Goal: Information Seeking & Learning: Learn about a topic

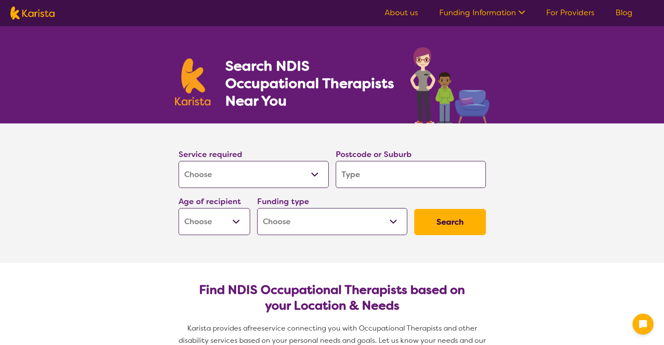
select select "[MEDICAL_DATA]"
click at [374, 174] on input "search" at bounding box center [411, 174] width 150 height 27
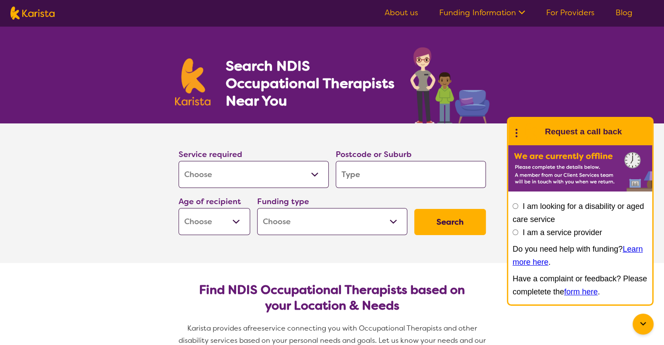
type input "4"
type input "46"
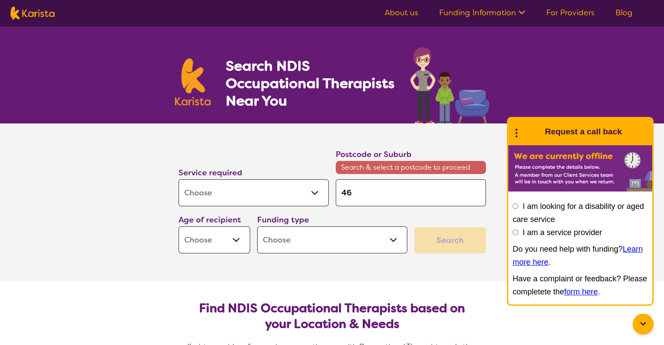
type input "465"
type input "4650"
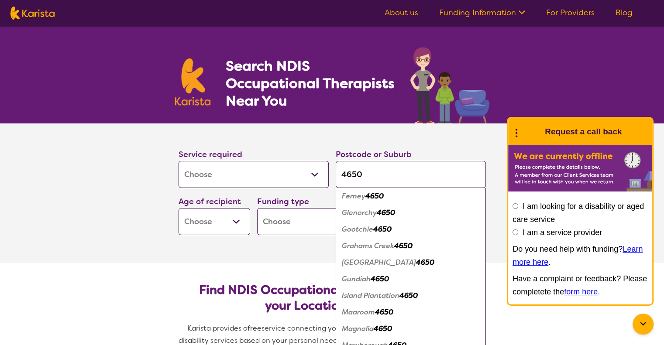
scroll to position [262, 0]
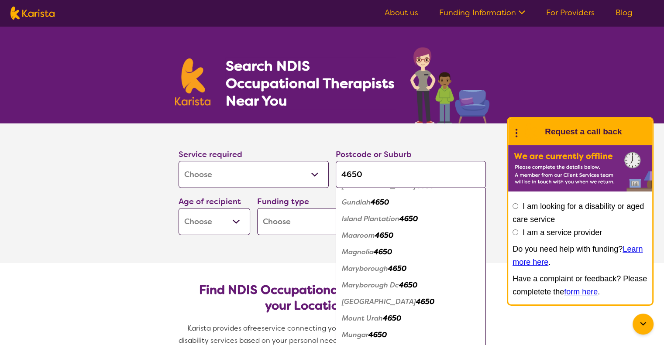
type input "4650"
click at [391, 268] on em "4650" at bounding box center [397, 268] width 18 height 9
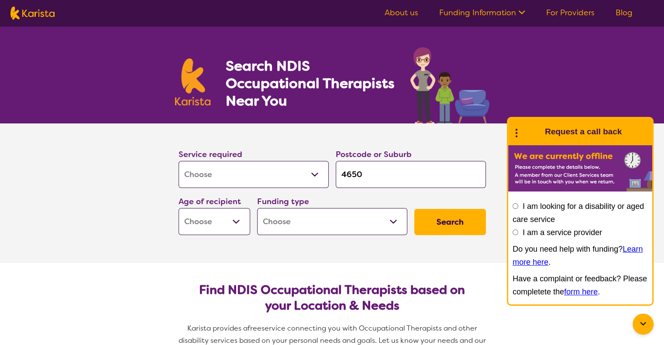
click at [457, 223] on button "Search" at bounding box center [450, 222] width 72 height 26
click at [200, 227] on select "Early Childhood - 0 to 9 Child - 10 to 11 Adolescent - 12 to 17 Adult - 18 to 6…" at bounding box center [215, 221] width 72 height 27
select select "AD"
click at [179, 208] on select "Early Childhood - 0 to 9 Child - 10 to 11 Adolescent - 12 to 17 Adult - 18 to 6…" at bounding box center [215, 221] width 72 height 27
select select "AD"
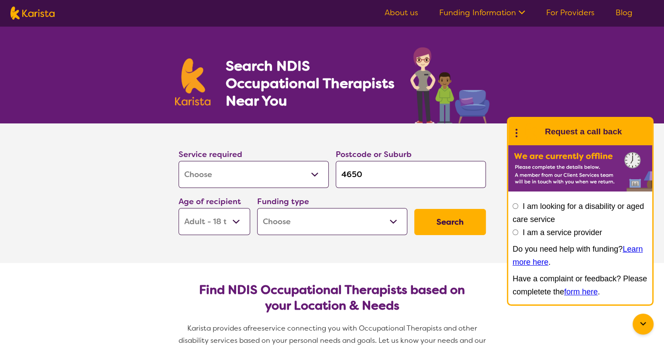
click at [283, 226] on select "Home Care Package (HCP) National Disability Insurance Scheme (NDIS) I don't know" at bounding box center [332, 221] width 150 height 27
select select "NDIS"
click at [257, 208] on select "Home Care Package (HCP) National Disability Insurance Scheme (NDIS) I don't know" at bounding box center [332, 221] width 150 height 27
select select "NDIS"
click at [475, 222] on button "Search" at bounding box center [450, 222] width 72 height 26
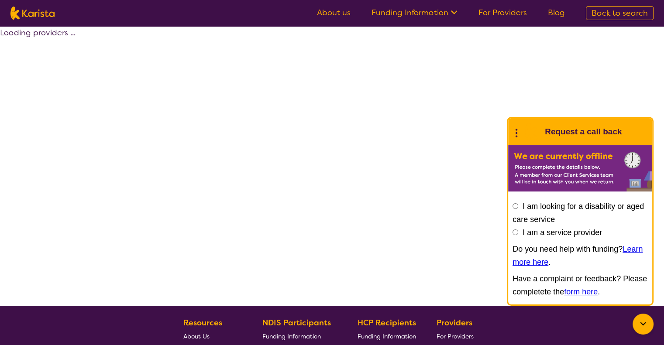
select select "by_score"
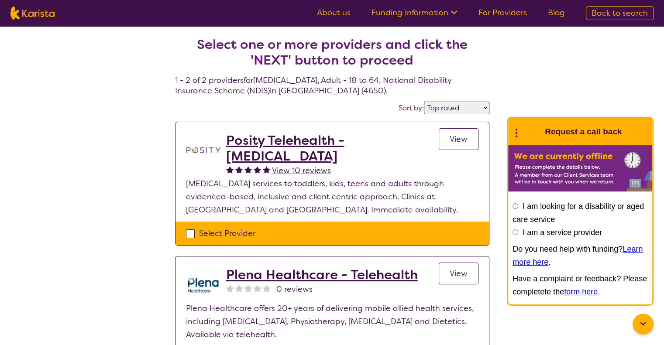
select select "[MEDICAL_DATA]"
select select "AD"
select select "NDIS"
select select "[MEDICAL_DATA]"
select select "AD"
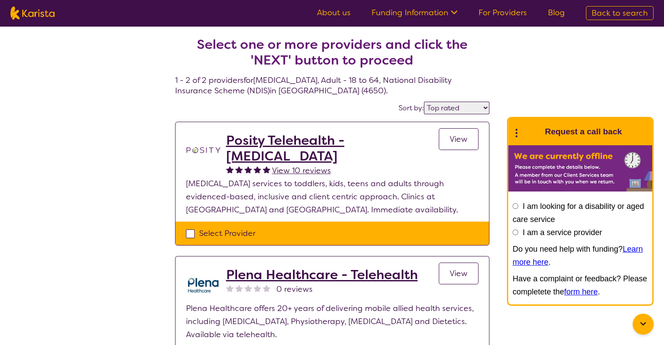
select select "NDIS"
